Goal: Task Accomplishment & Management: Use online tool/utility

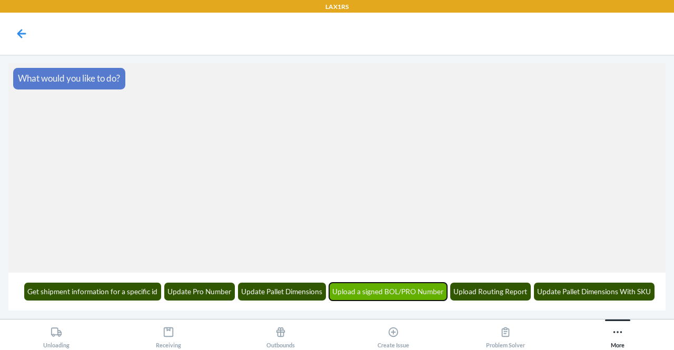
click at [400, 295] on button "Upload a signed BOL/PRO Number" at bounding box center [388, 292] width 119 height 18
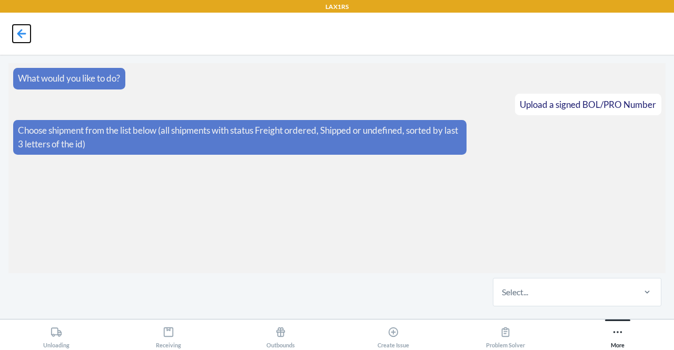
click at [23, 29] on icon at bounding box center [22, 34] width 18 height 18
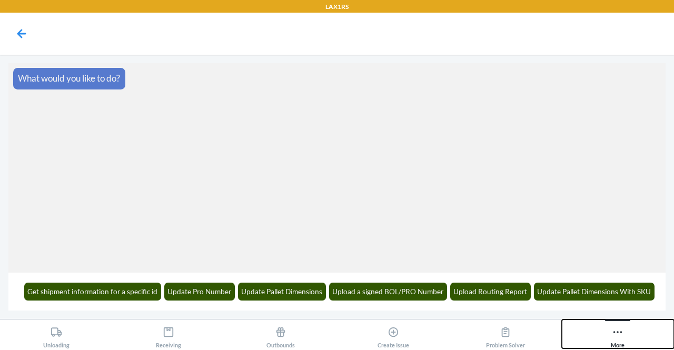
click at [623, 334] on icon at bounding box center [618, 333] width 12 height 12
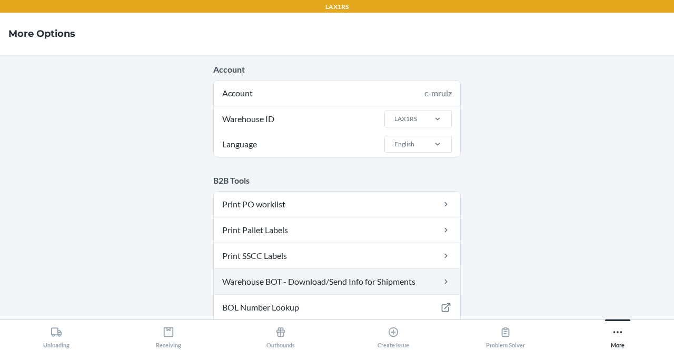
click at [378, 279] on link "Warehouse BOT - Download/Send Info for Shipments" at bounding box center [337, 281] width 247 height 25
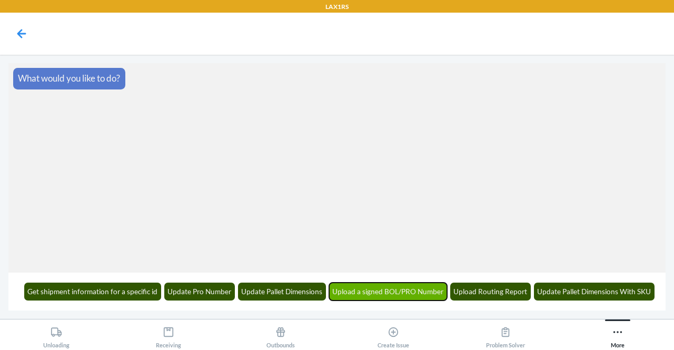
click at [399, 290] on button "Upload a signed BOL/PRO Number" at bounding box center [388, 292] width 119 height 18
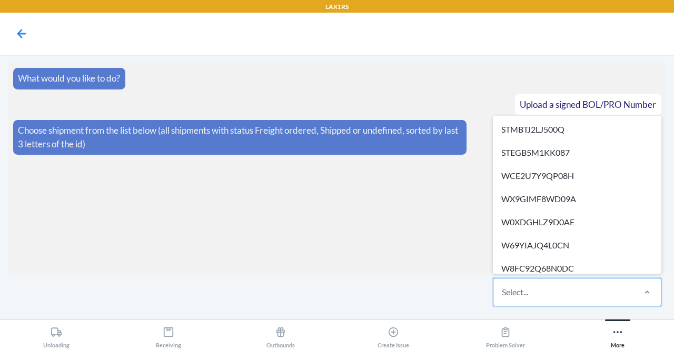
click at [596, 291] on div "Select..." at bounding box center [564, 292] width 140 height 27
click at [503, 291] on input "option STMBTJ2LJ500Q focused, 1 of 523. 523 results available. Use Up and Down …" at bounding box center [502, 292] width 1 height 13
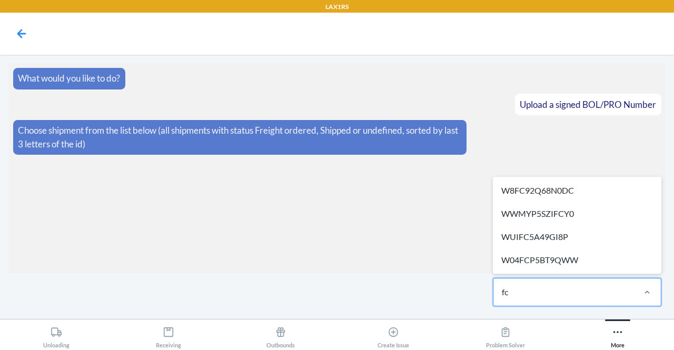
type input "f"
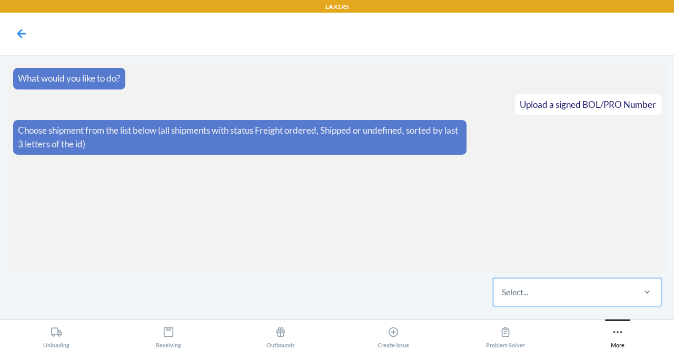
click at [533, 298] on div "Select..." at bounding box center [564, 292] width 140 height 27
click at [503, 298] on input "0 results available. Select is focused ,type to refine list, press Down to open…" at bounding box center [502, 292] width 1 height 13
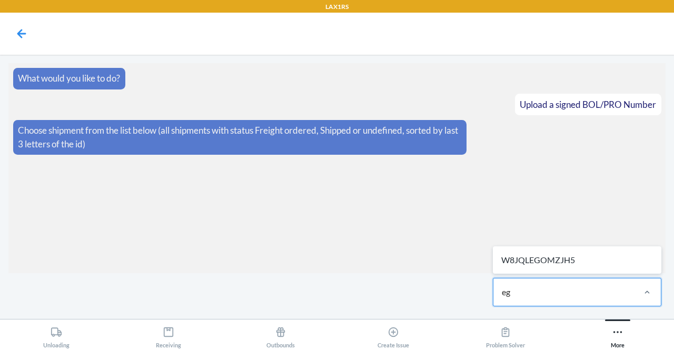
type input "e"
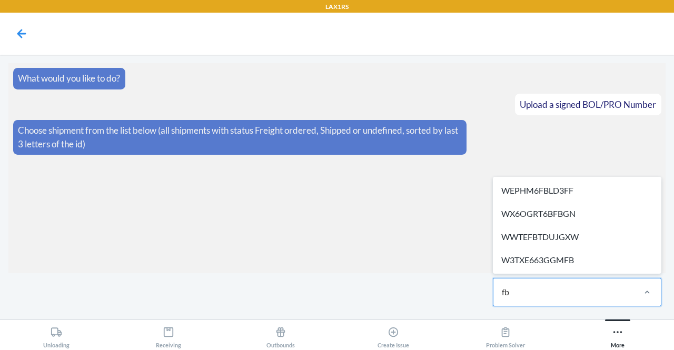
type input "fbg"
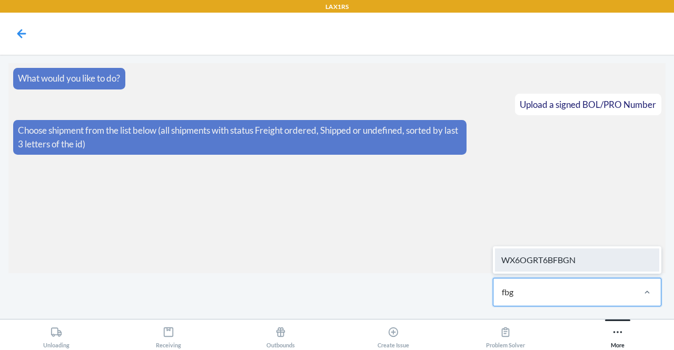
click at [572, 250] on div "WX6OGRT6BFBGN" at bounding box center [577, 260] width 164 height 23
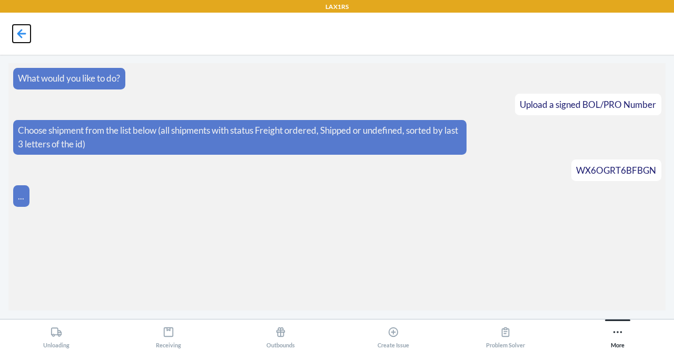
click at [23, 32] on icon at bounding box center [22, 34] width 18 height 18
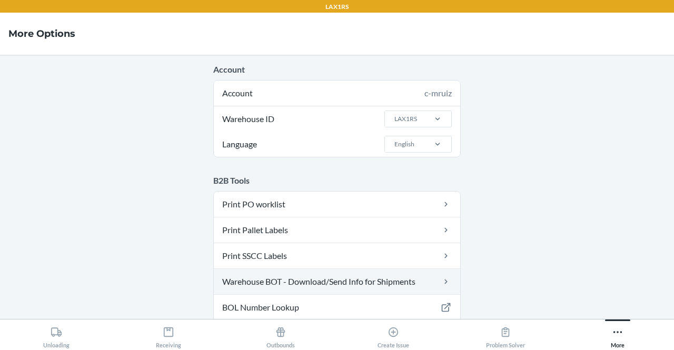
click at [380, 278] on link "Warehouse BOT - Download/Send Info for Shipments" at bounding box center [337, 281] width 247 height 25
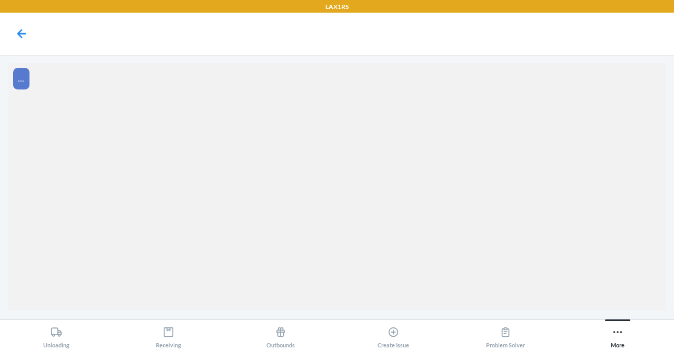
click at [380, 278] on section "..." at bounding box center [337, 187] width 658 height 248
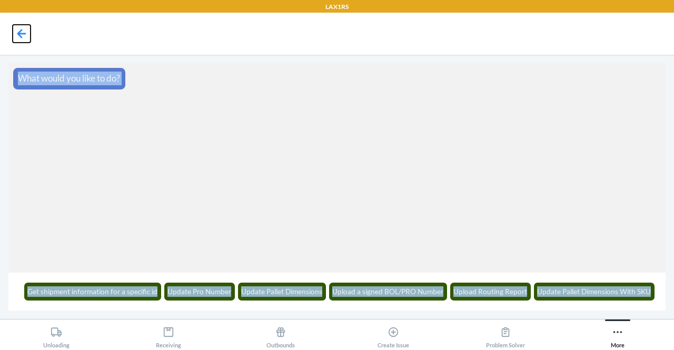
click at [20, 33] on icon at bounding box center [21, 33] width 9 height 9
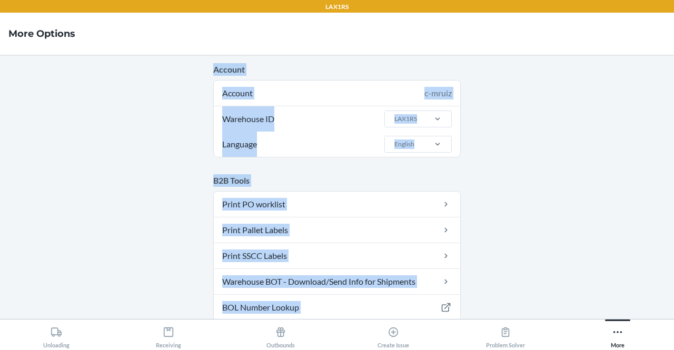
click at [550, 66] on main "Account Account c-mruiz Warehouse ID LAX1RS Language English B2B Tools Print PO…" at bounding box center [337, 187] width 674 height 265
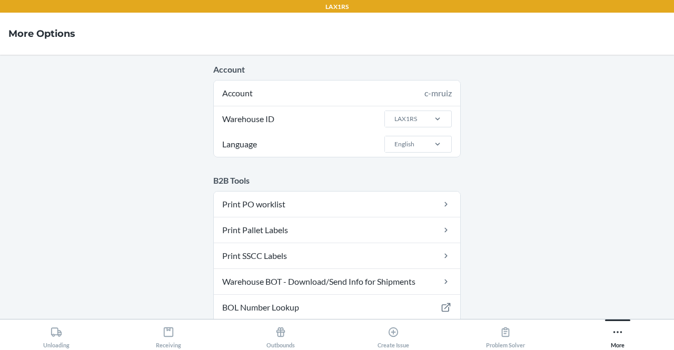
scroll to position [135, 0]
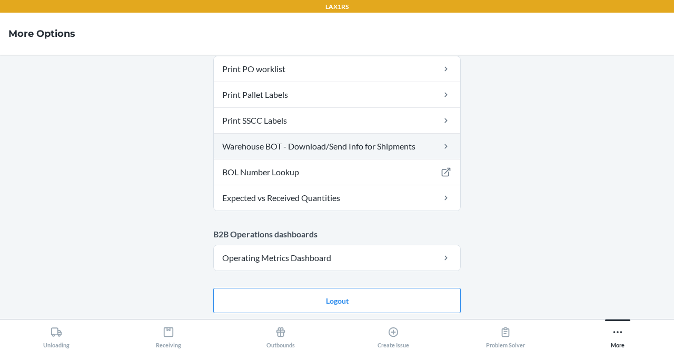
click at [356, 136] on link "Warehouse BOT - Download/Send Info for Shipments" at bounding box center [337, 146] width 247 height 25
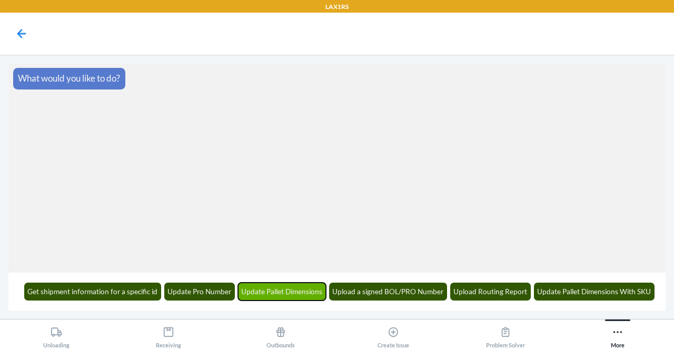
click at [308, 293] on button "Update Pallet Dimensions" at bounding box center [282, 292] width 89 height 18
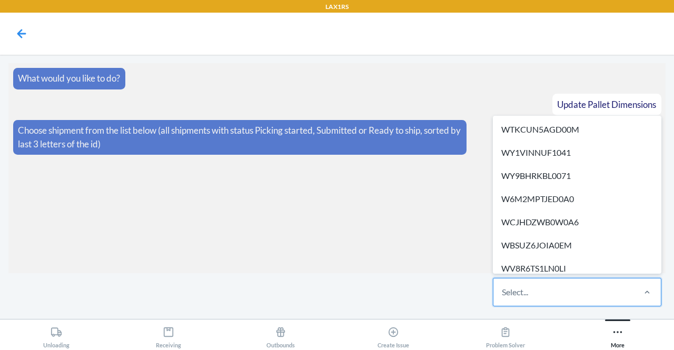
click at [630, 295] on div "Select..." at bounding box center [564, 292] width 140 height 27
click at [503, 295] on input "option WTKCUN5AGD00M focused, 1 of 268. 268 results available. Use Up and Down …" at bounding box center [502, 292] width 1 height 13
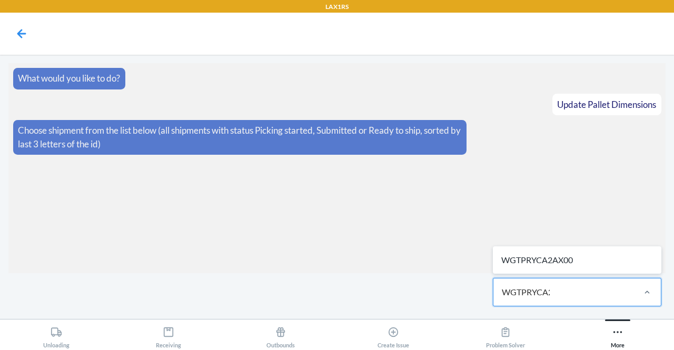
type input "WGTPRYCA2AX0"
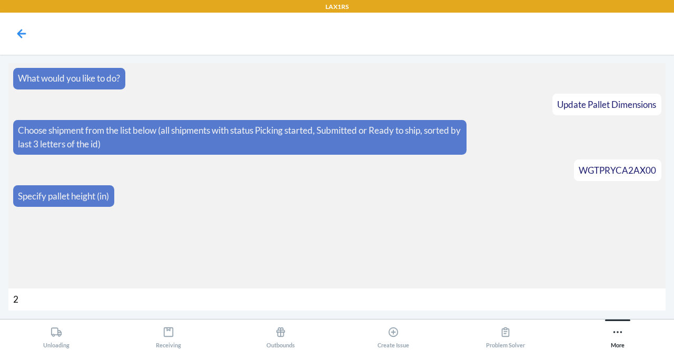
type input "20"
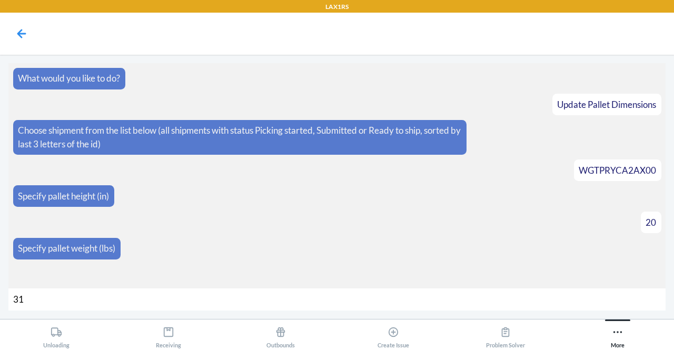
type input "312"
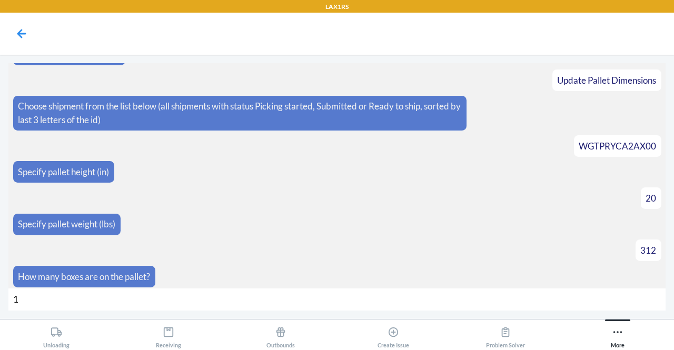
type input "19"
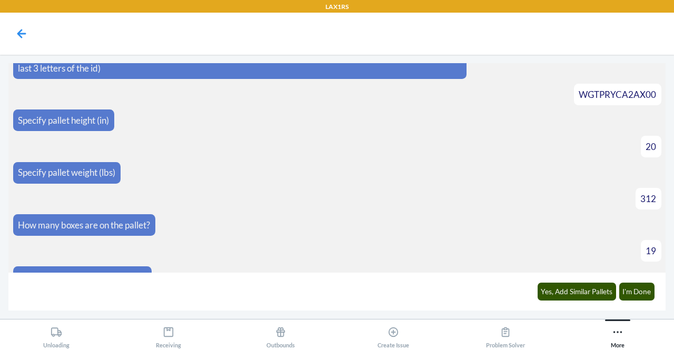
scroll to position [91, 0]
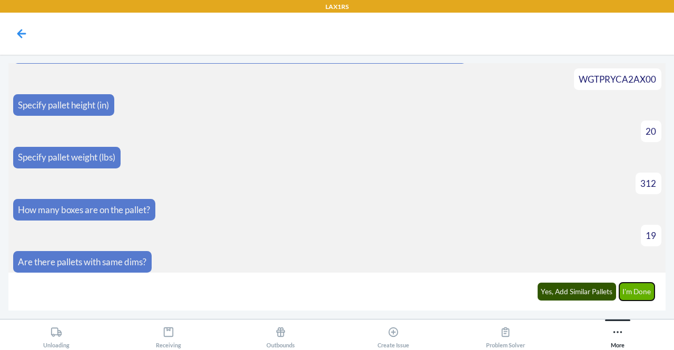
click at [637, 291] on button "I'm Done" at bounding box center [638, 292] width 36 height 18
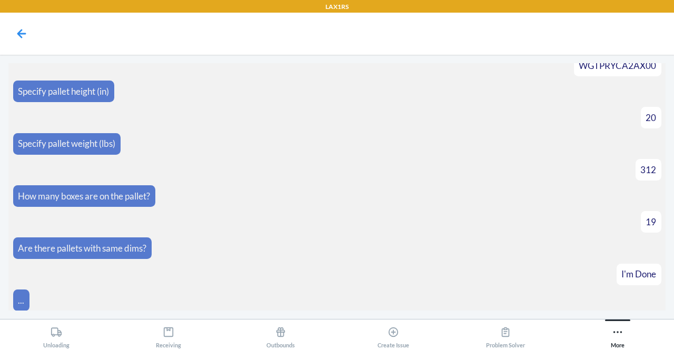
scroll to position [210, 0]
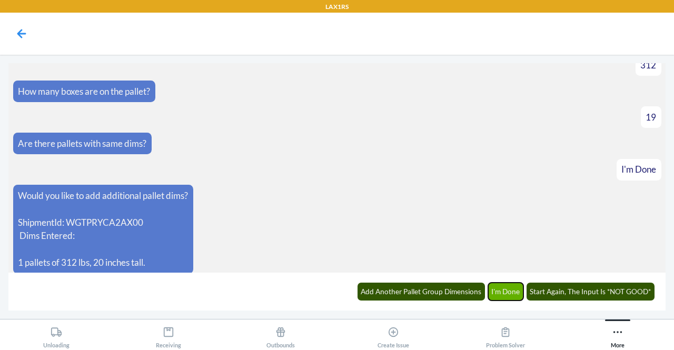
click at [514, 287] on button "I'm Done" at bounding box center [506, 292] width 36 height 18
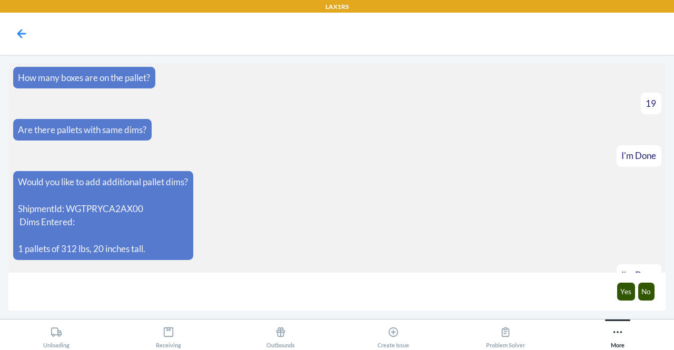
scroll to position [261, 0]
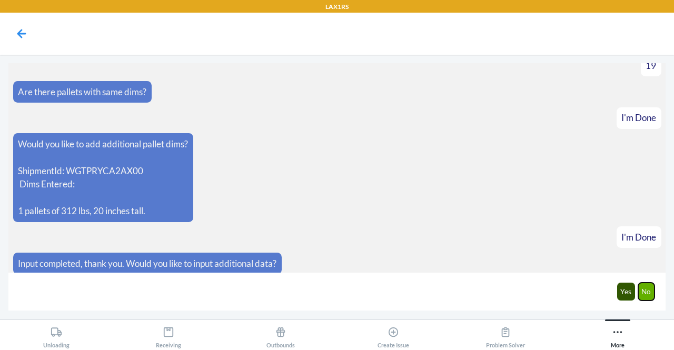
click at [653, 291] on button "No" at bounding box center [647, 292] width 17 height 18
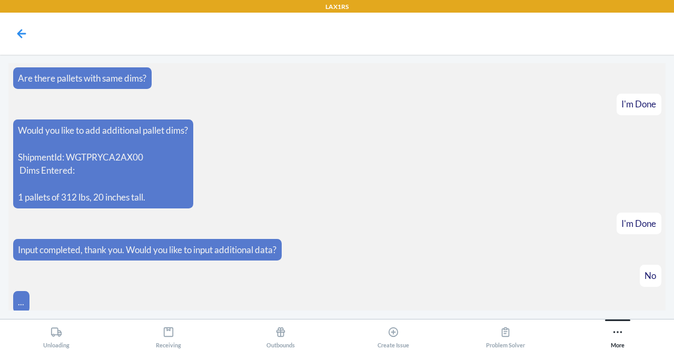
scroll to position [313, 0]
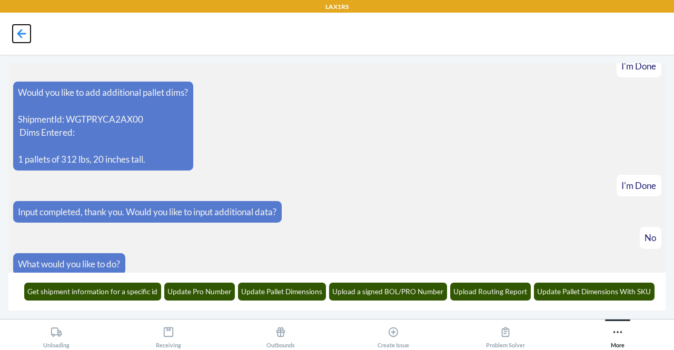
click at [22, 35] on icon at bounding box center [22, 34] width 18 height 18
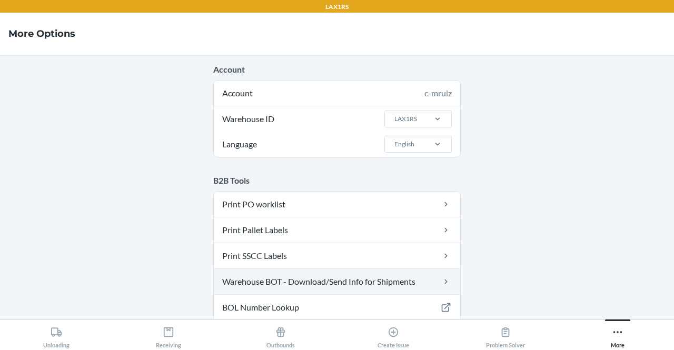
click at [311, 281] on link "Warehouse BOT - Download/Send Info for Shipments" at bounding box center [337, 281] width 247 height 25
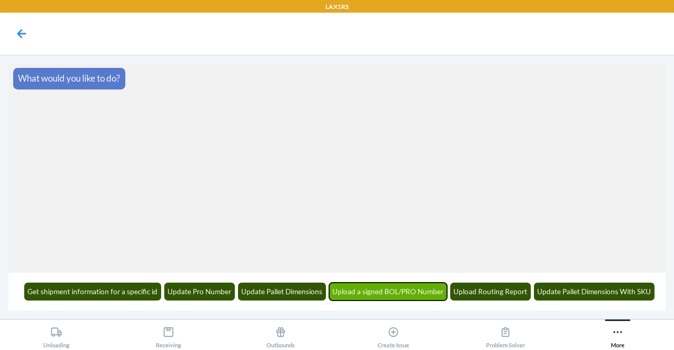
click at [373, 298] on button "Upload a signed BOL/PRO Number" at bounding box center [388, 292] width 119 height 18
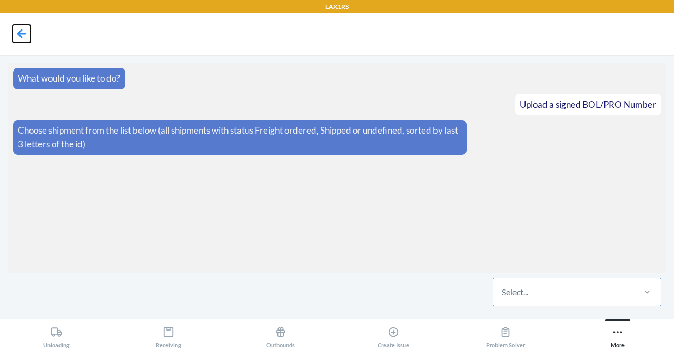
click at [27, 35] on icon at bounding box center [22, 34] width 18 height 18
